Goal: Information Seeking & Learning: Learn about a topic

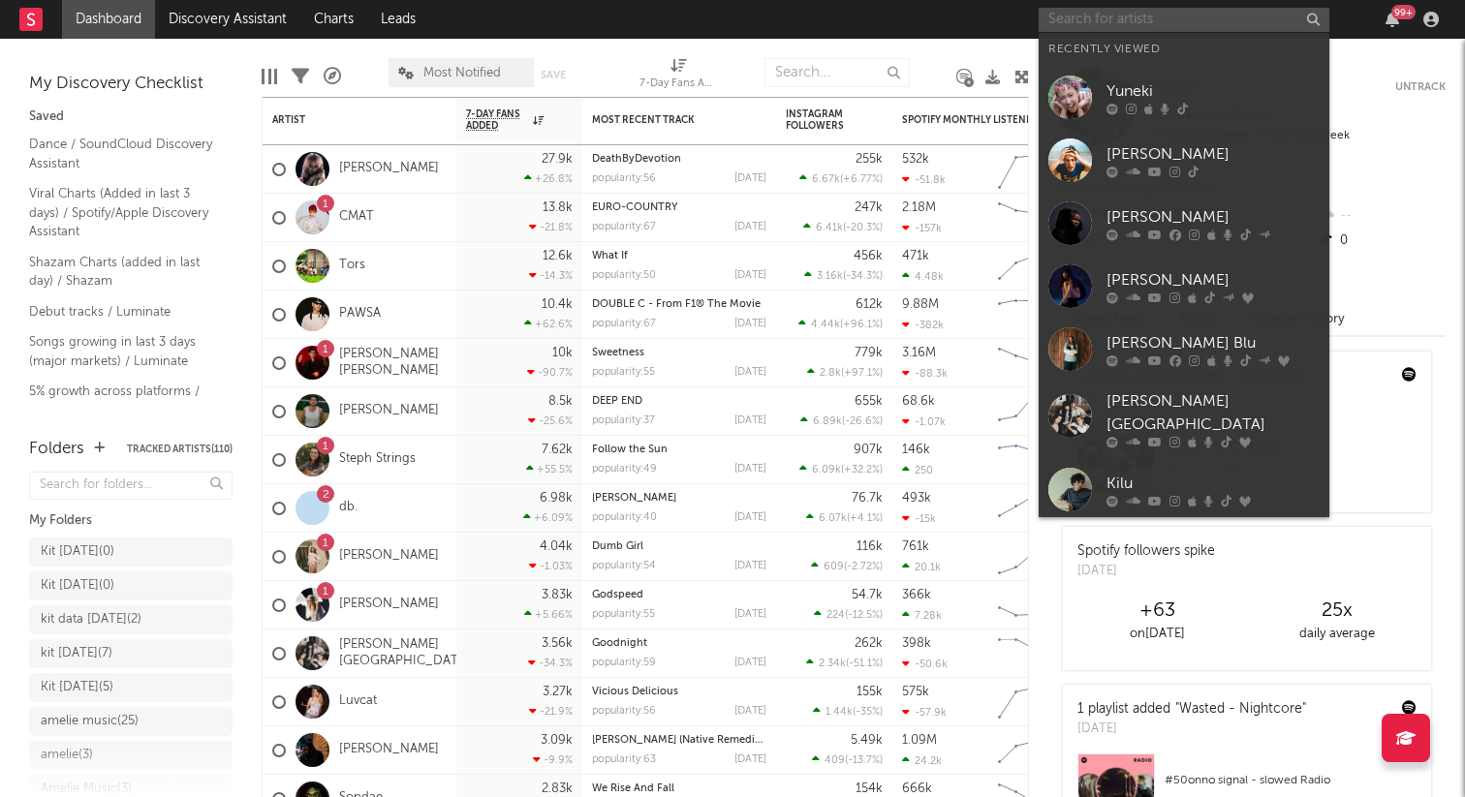
click at [1126, 20] on input "text" at bounding box center [1184, 20] width 291 height 24
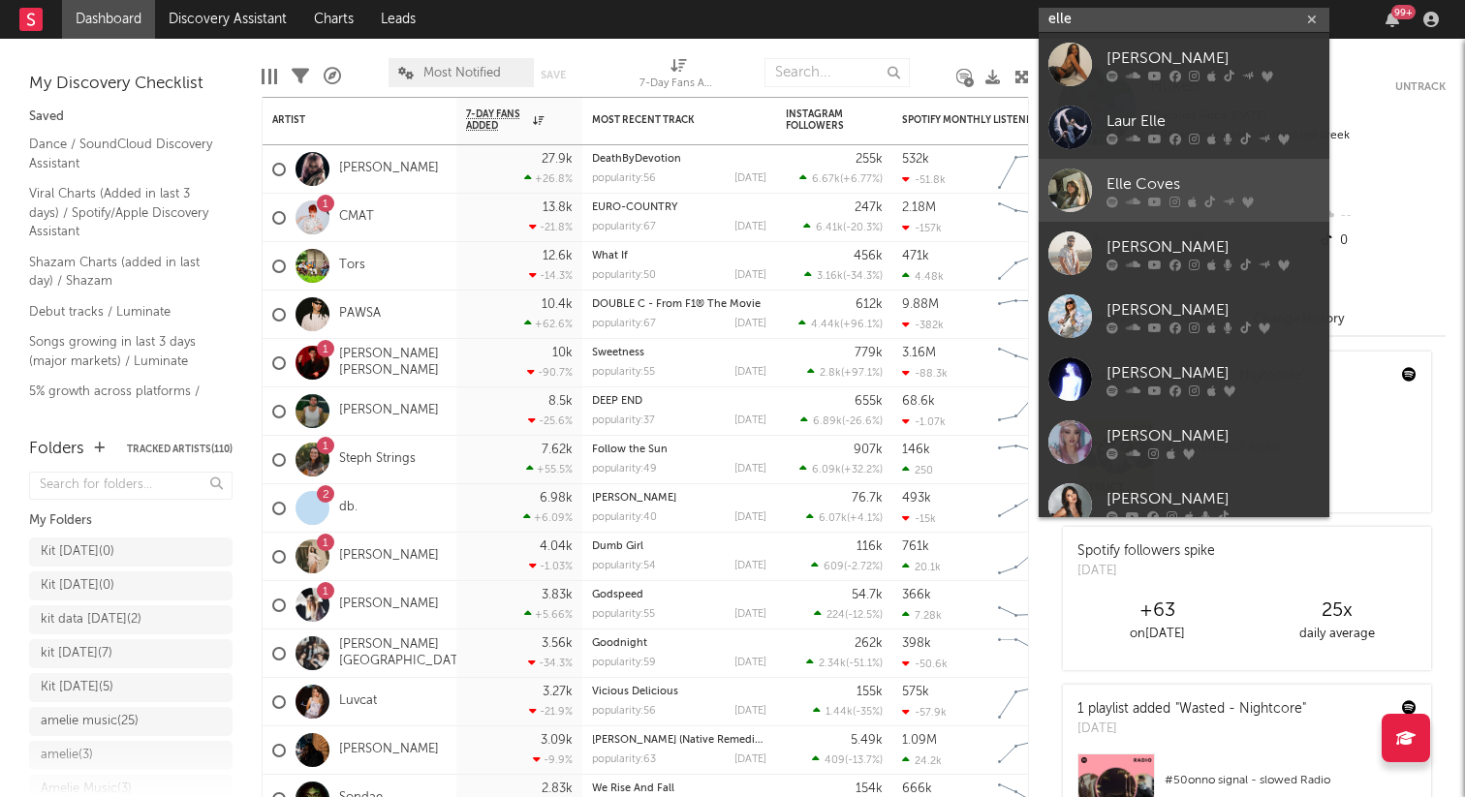
type input "elle"
click at [1171, 181] on div "Elle Coves" at bounding box center [1212, 183] width 213 height 23
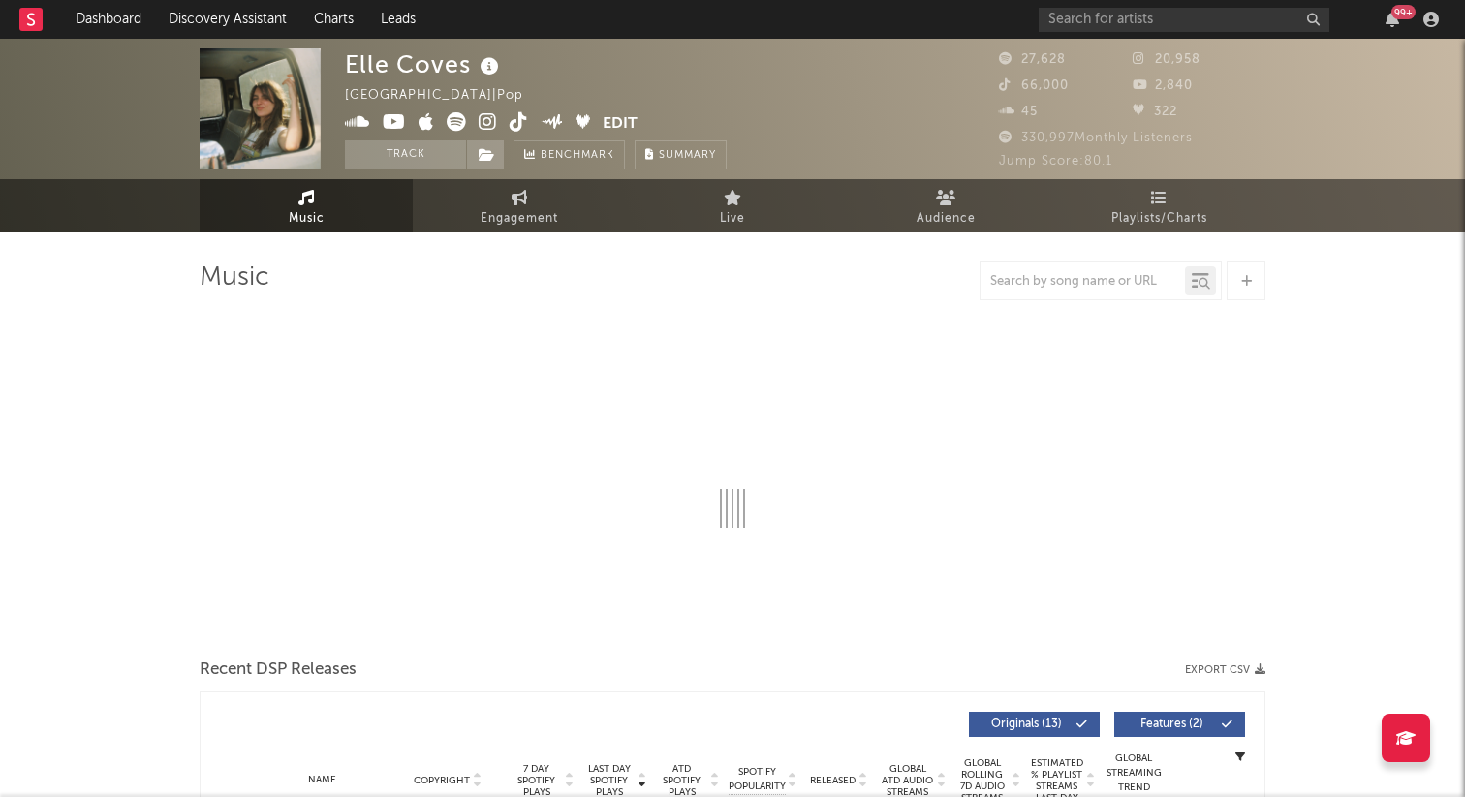
select select "6m"
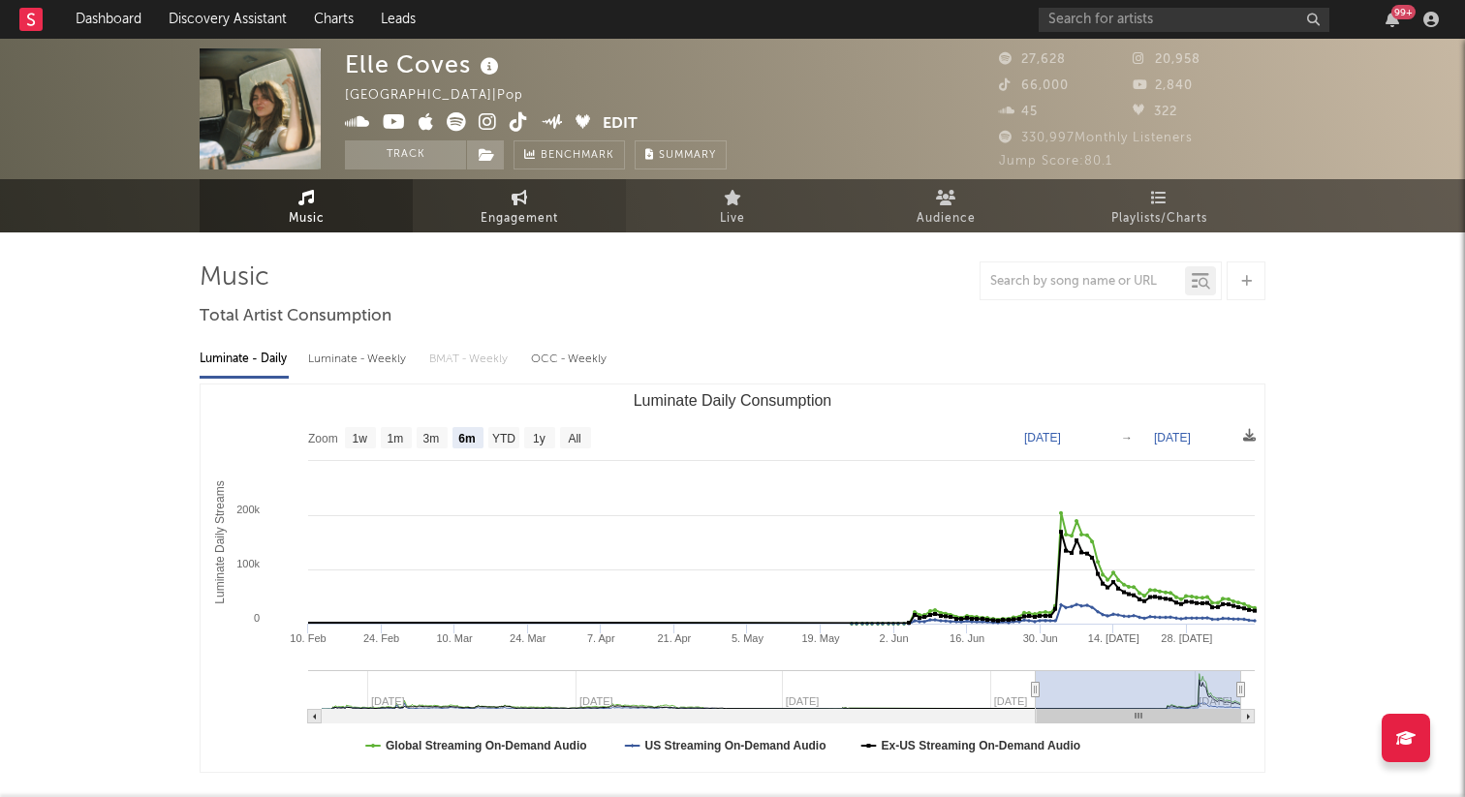
click at [516, 202] on icon at bounding box center [520, 198] width 16 height 16
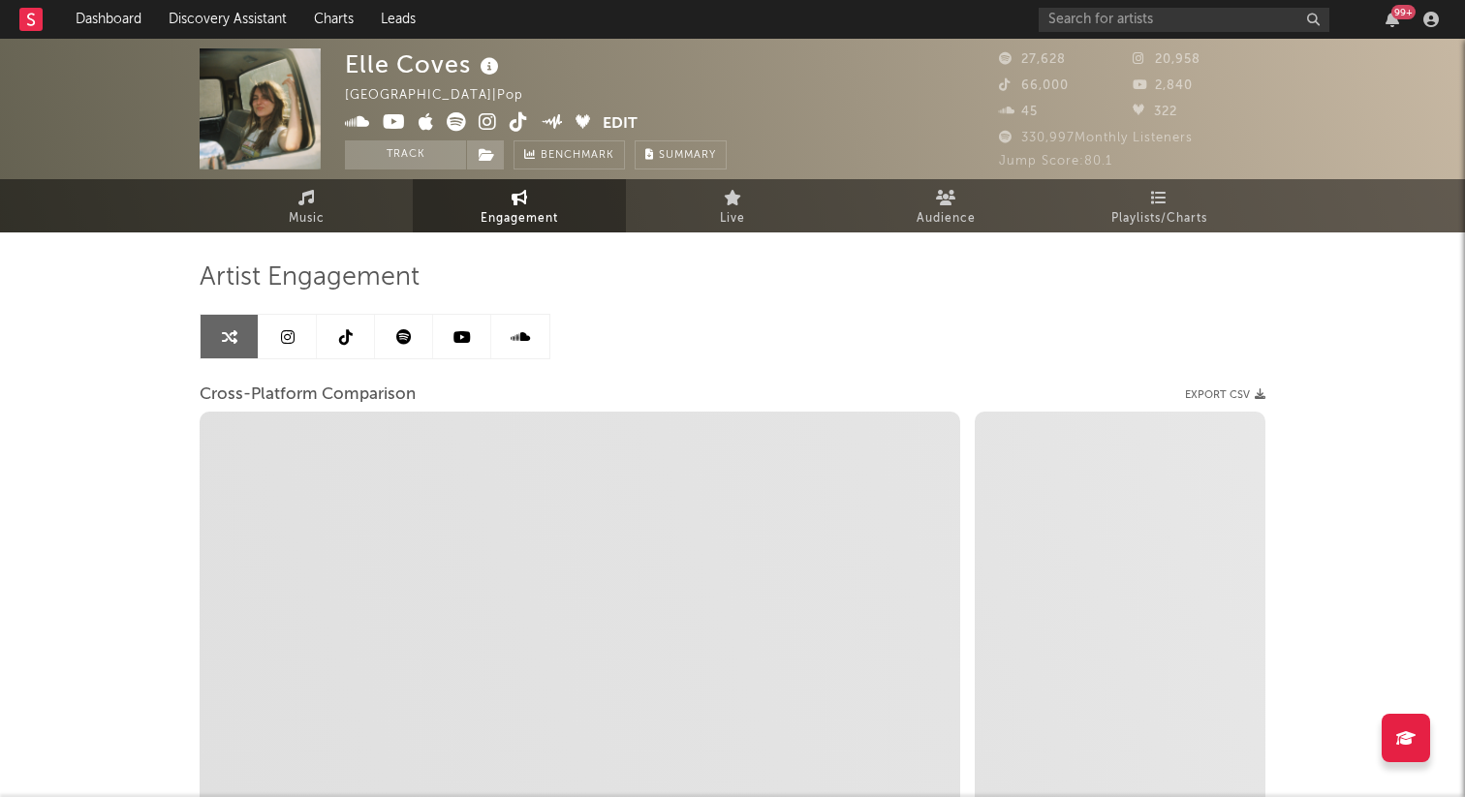
select select "1w"
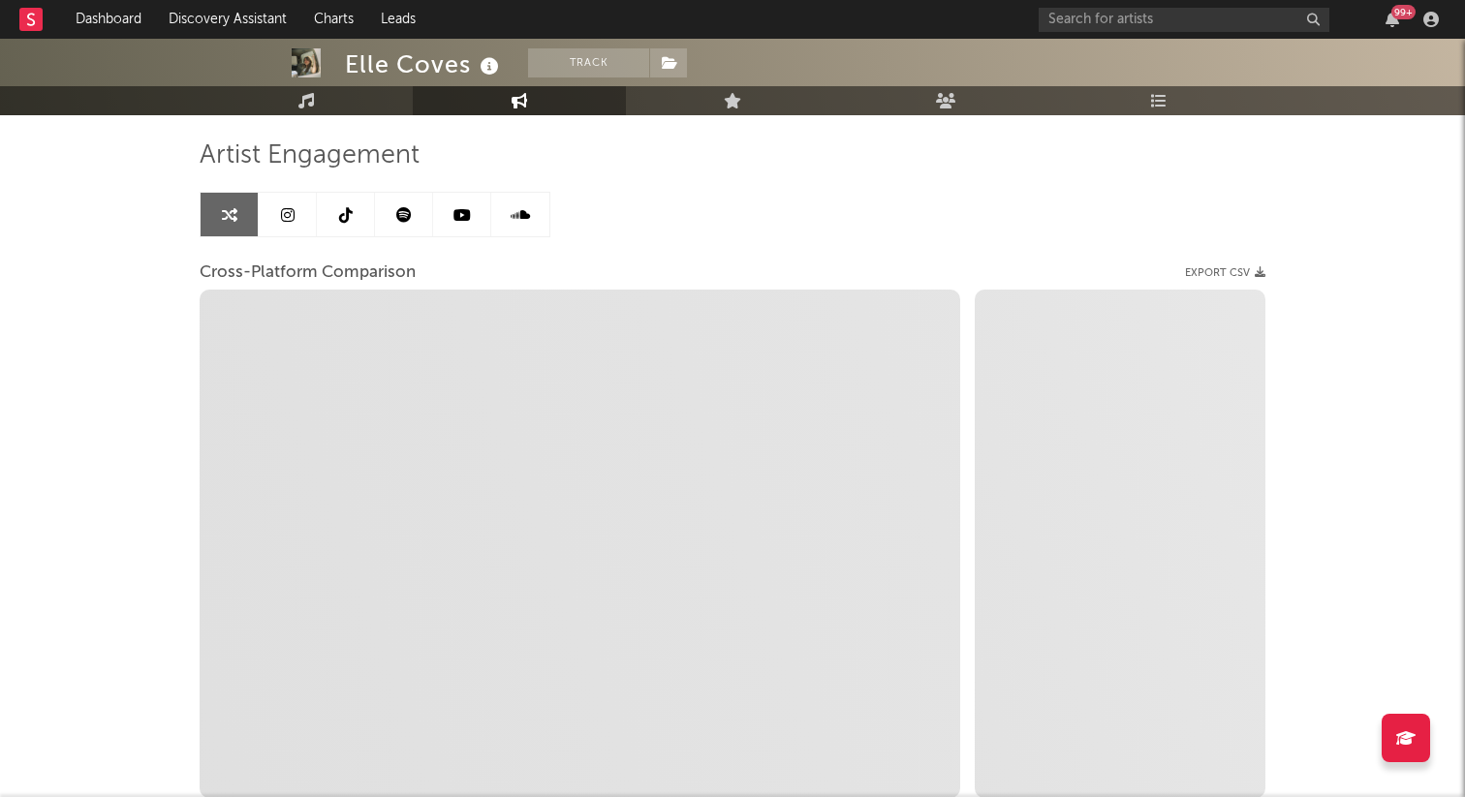
scroll to position [104, 0]
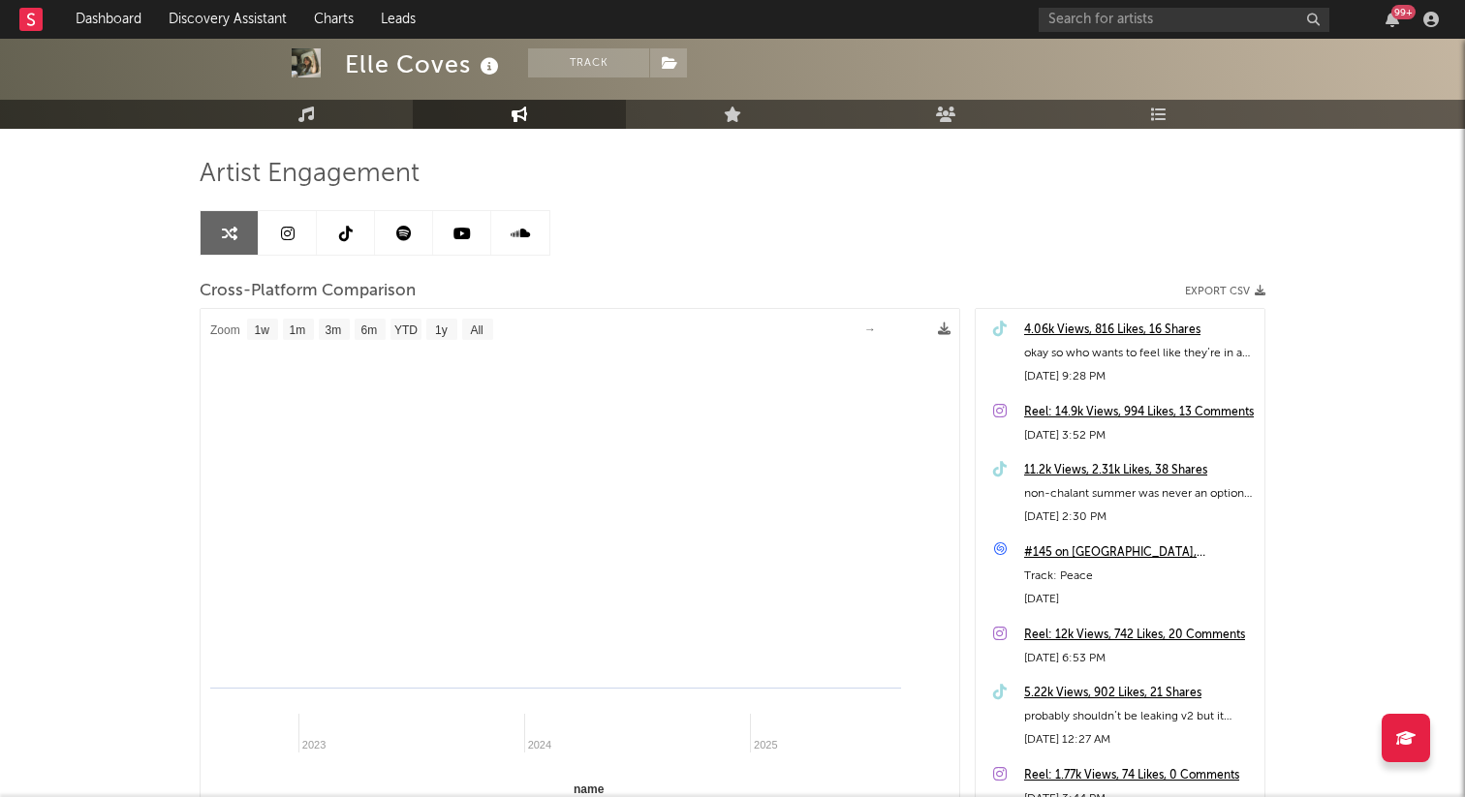
select select "1m"
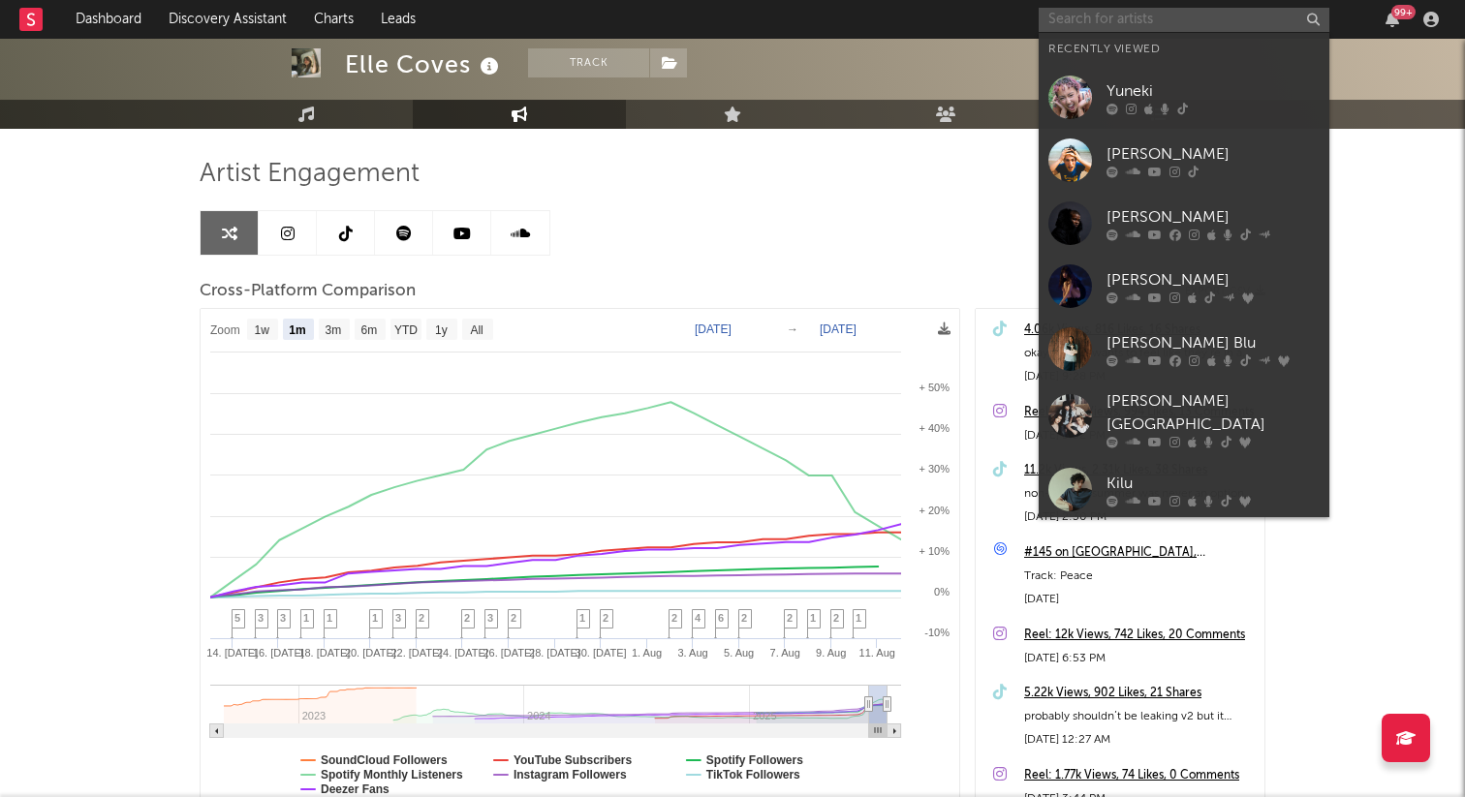
click at [1126, 19] on input "text" at bounding box center [1184, 20] width 291 height 24
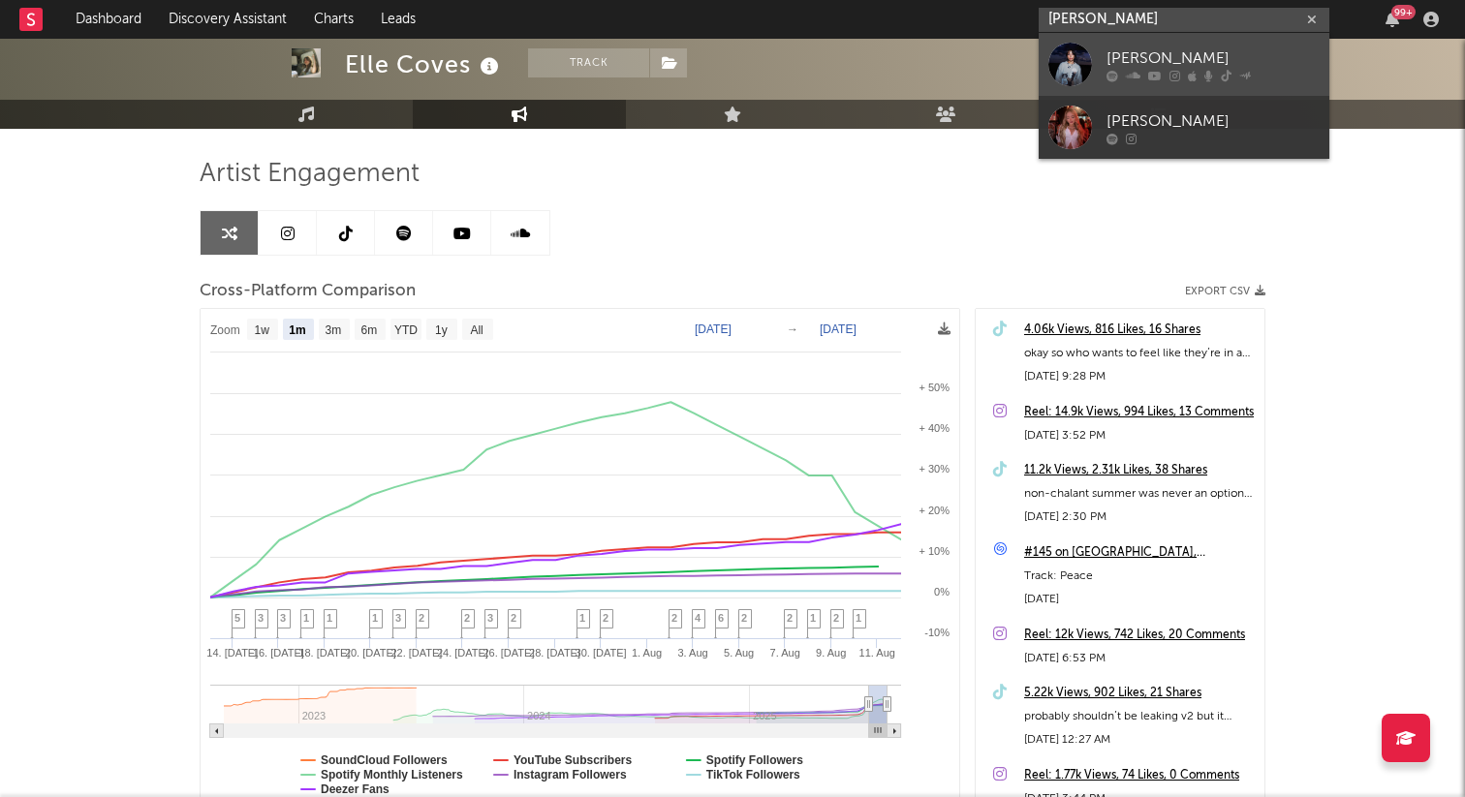
type input "[PERSON_NAME]"
click at [1223, 67] on div "[PERSON_NAME]" at bounding box center [1212, 58] width 213 height 23
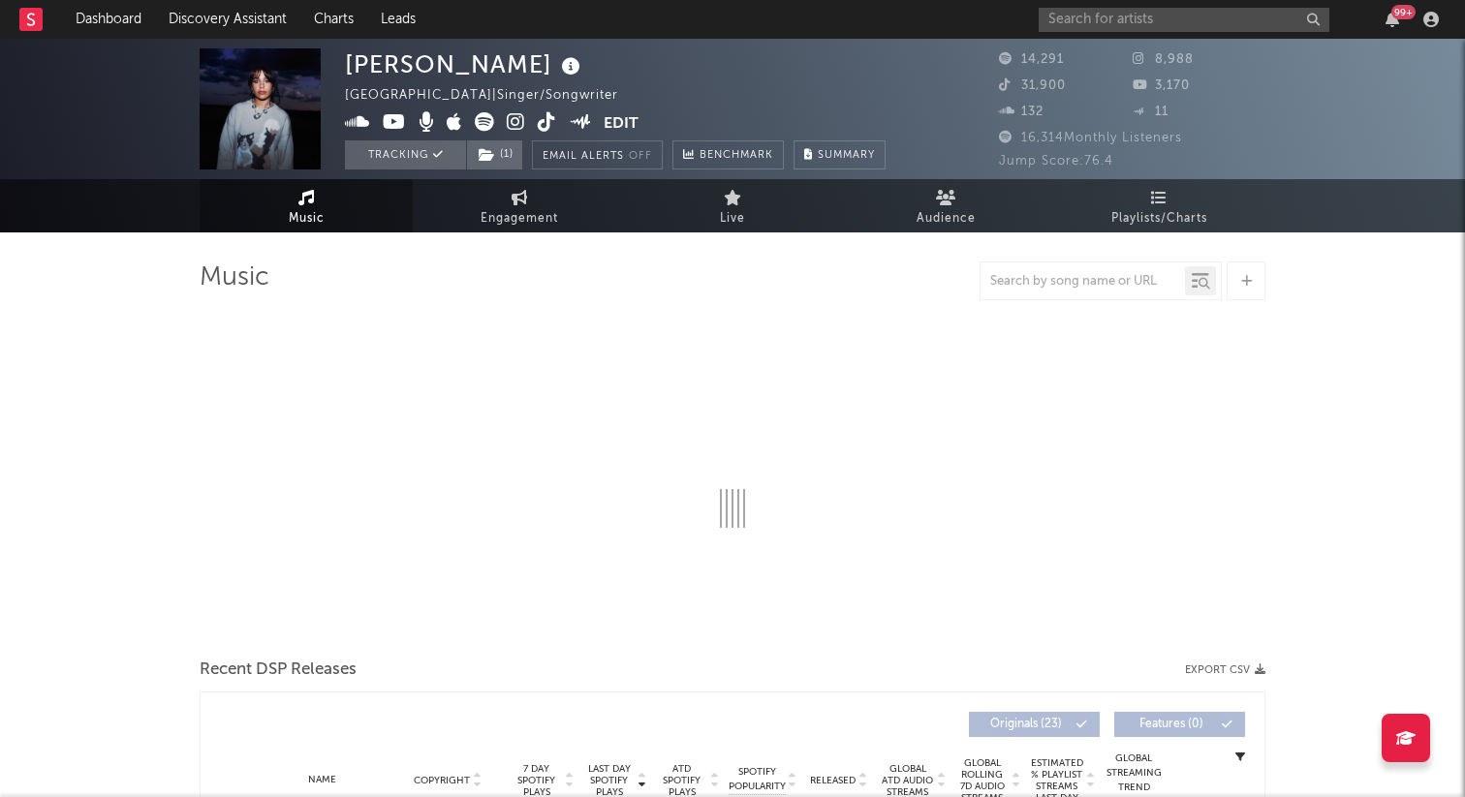
select select "1w"
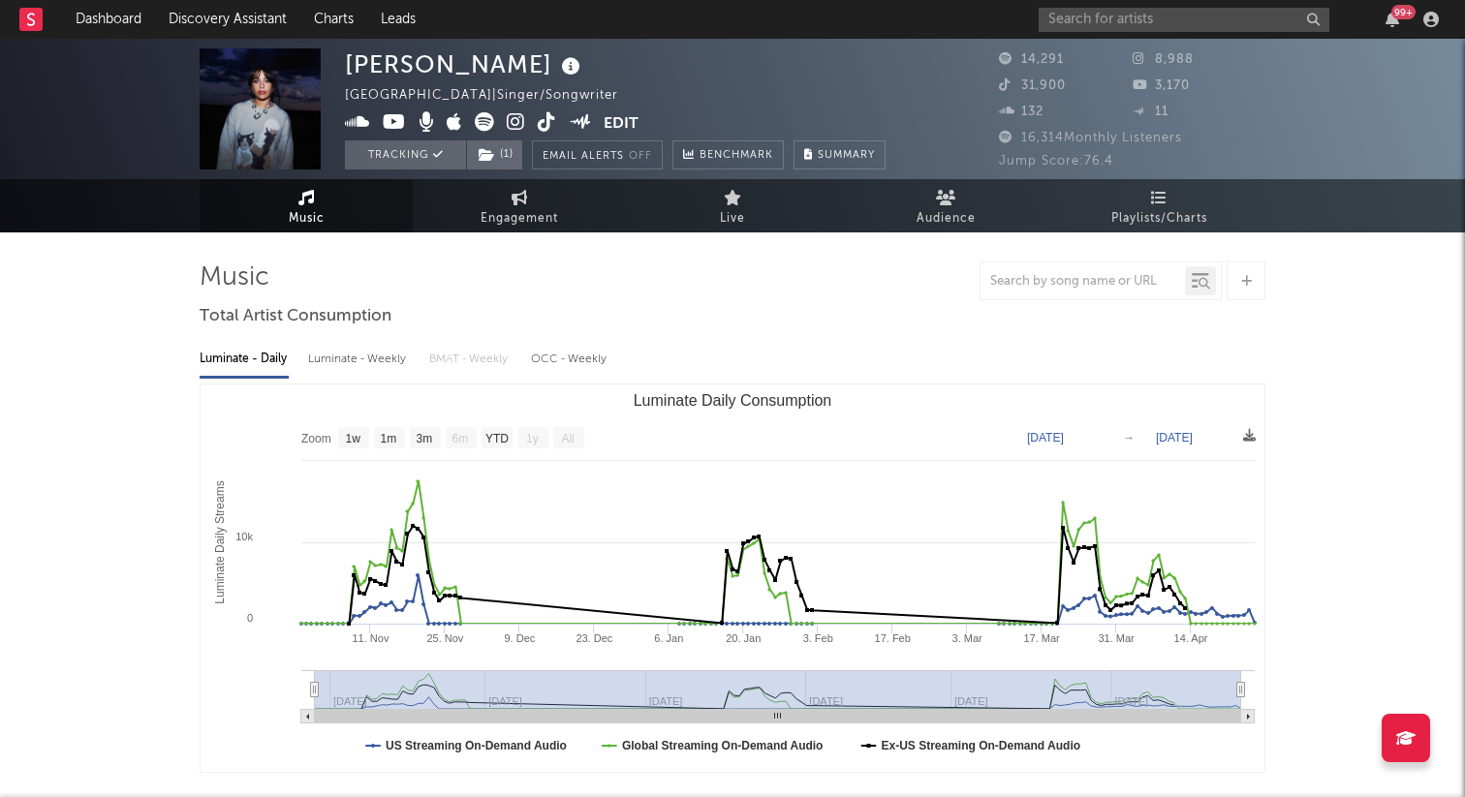
click at [1042, 86] on span "31,900" at bounding box center [1032, 85] width 67 height 13
click at [1012, 84] on icon at bounding box center [1008, 84] width 19 height 13
click at [999, 85] on icon at bounding box center [1008, 84] width 19 height 13
click at [999, 87] on icon at bounding box center [1008, 84] width 19 height 13
click at [524, 209] on span "Engagement" at bounding box center [520, 218] width 78 height 23
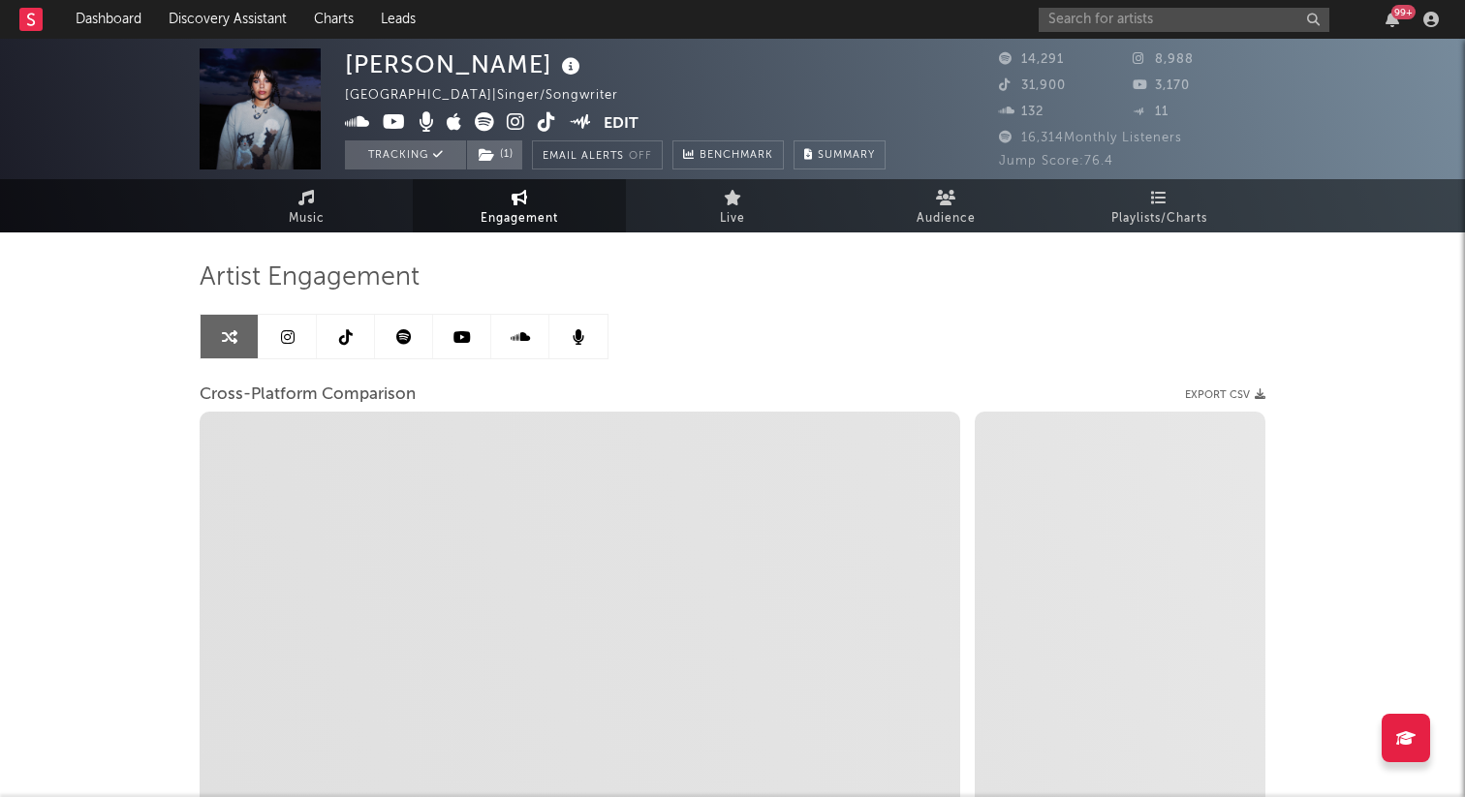
select select "1w"
select select "1m"
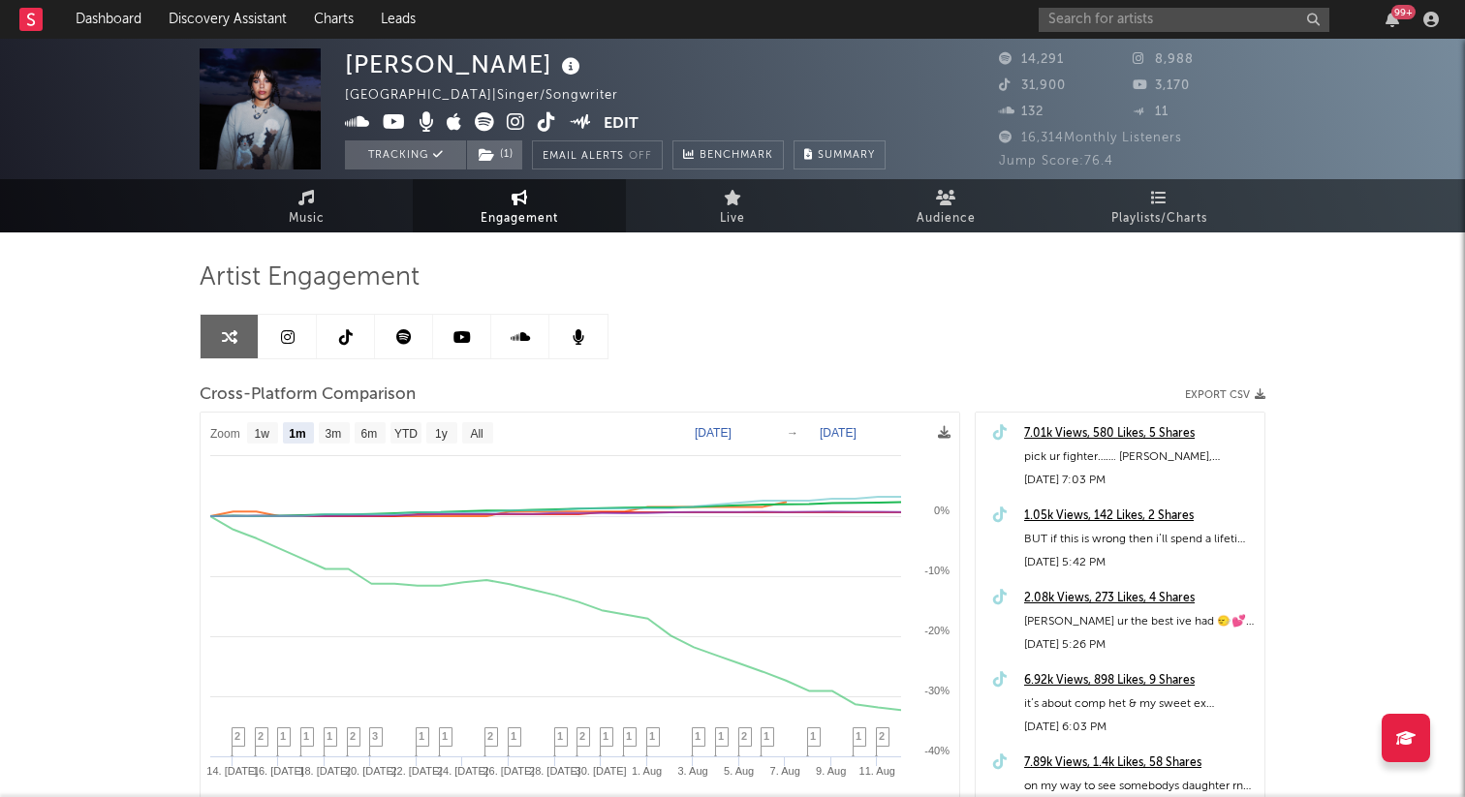
click at [362, 334] on link at bounding box center [346, 337] width 58 height 44
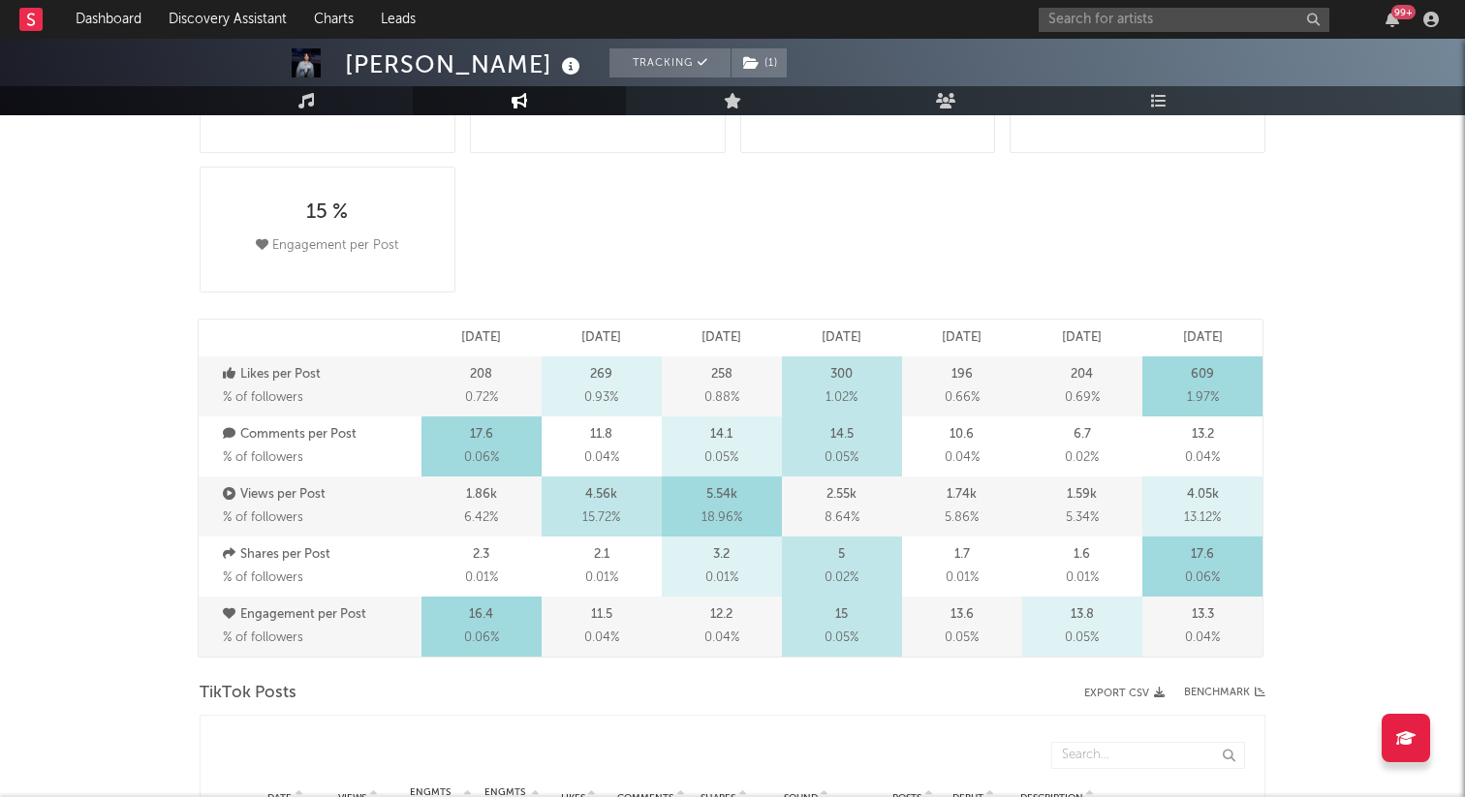
select select "6m"
